Goal: Task Accomplishment & Management: Use online tool/utility

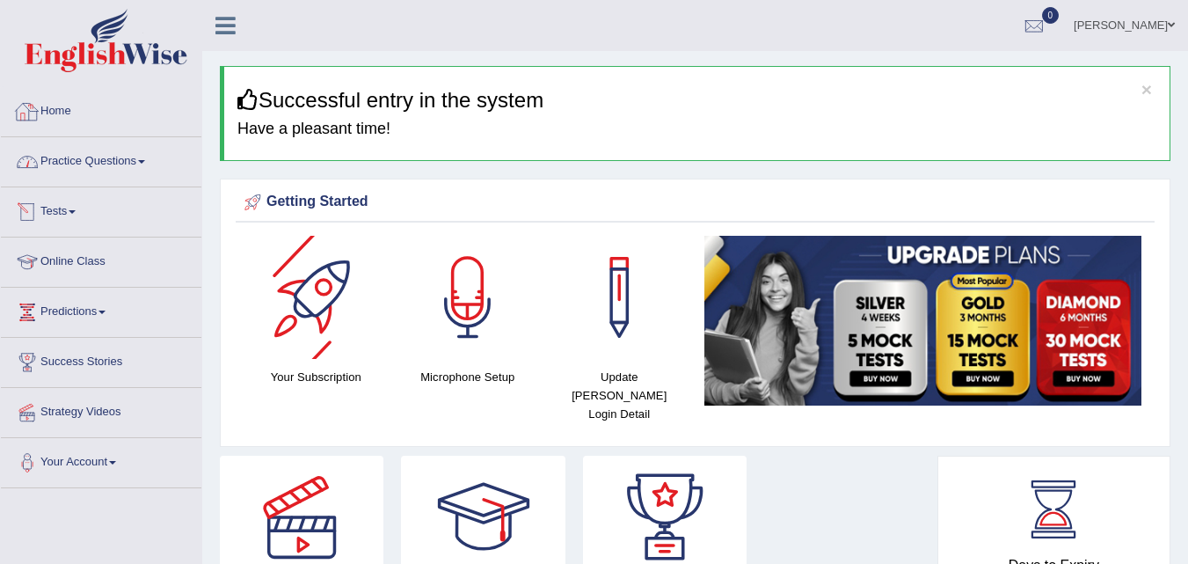
click at [285, 316] on div at bounding box center [315, 297] width 123 height 123
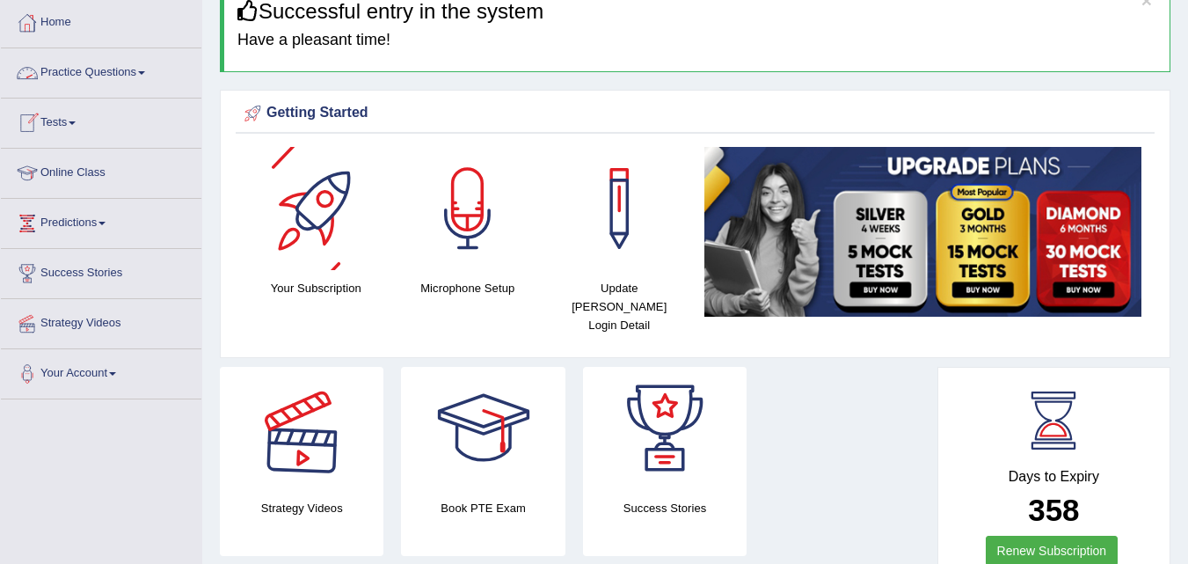
scroll to position [301, 0]
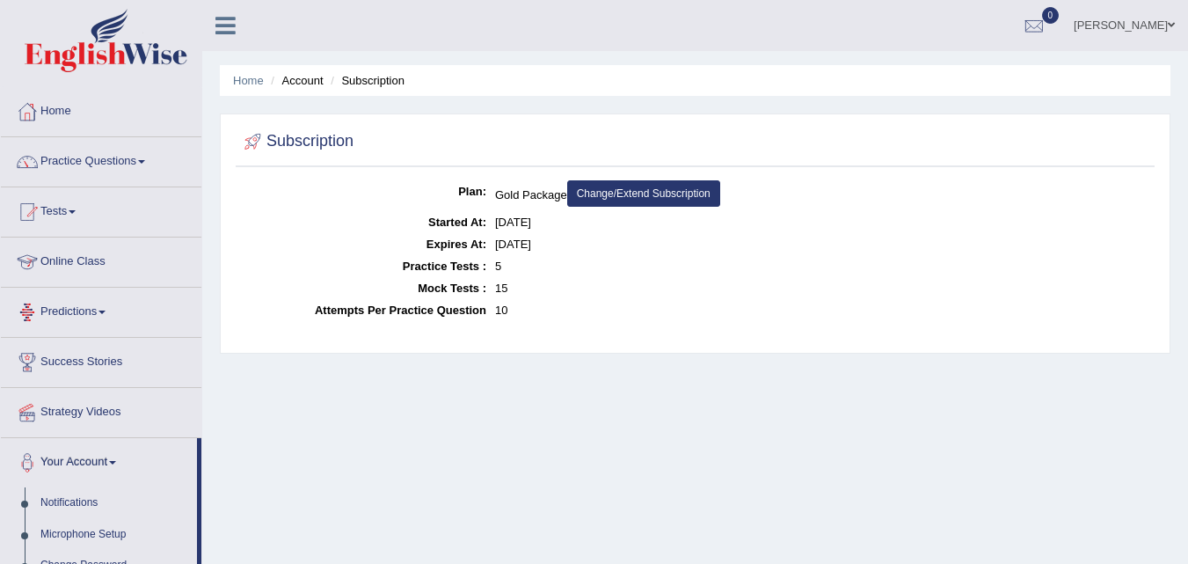
click at [76, 256] on link "Online Class" at bounding box center [101, 260] width 201 height 44
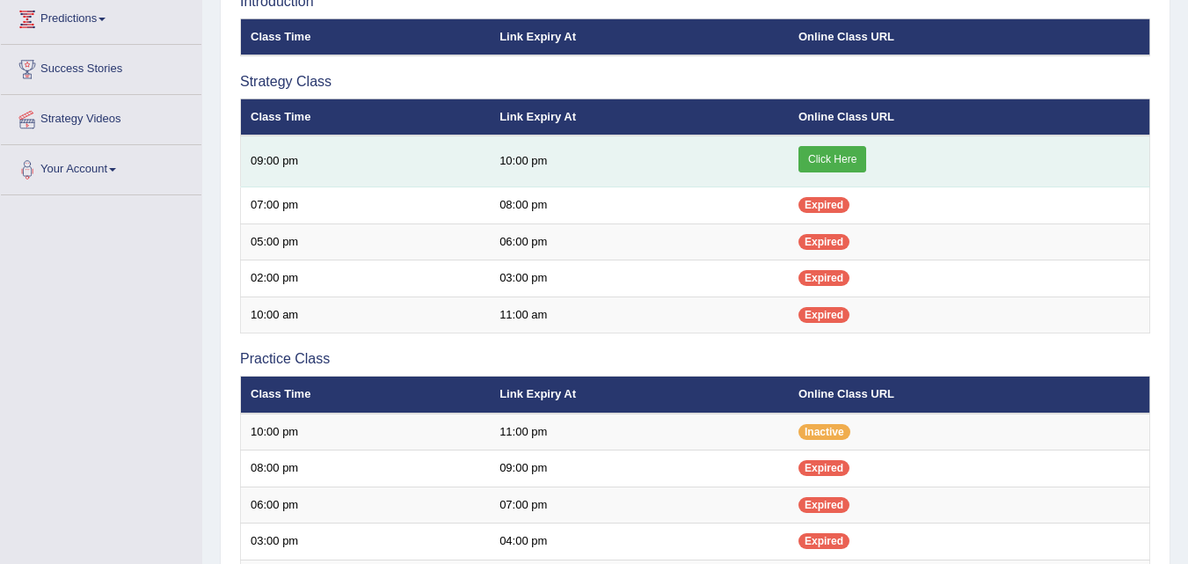
click at [829, 168] on link "Click Here" at bounding box center [833, 159] width 68 height 26
